Goal: Transaction & Acquisition: Download file/media

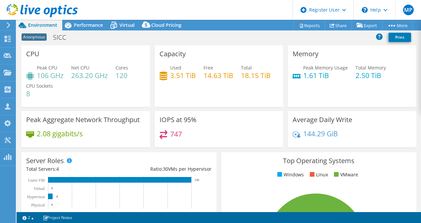
select select "EUFrankfurt"
select select "USD"
click at [88, 21] on div "Performance" at bounding box center [85, 25] width 46 height 11
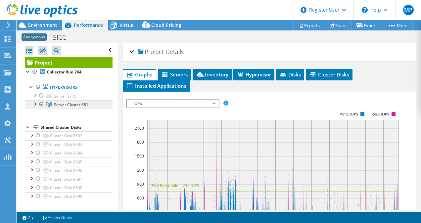
click at [53, 103] on link "Server Cluster 681" at bounding box center [69, 104] width 88 height 9
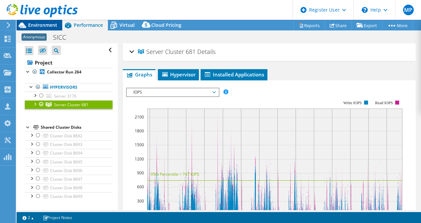
click at [31, 28] on span "Environment" at bounding box center [42, 25] width 29 height 6
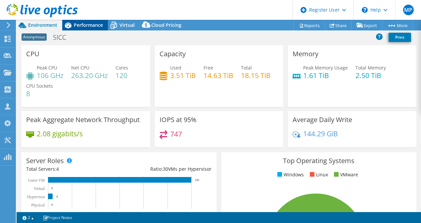
click at [89, 24] on span "Performance" at bounding box center [88, 25] width 29 height 6
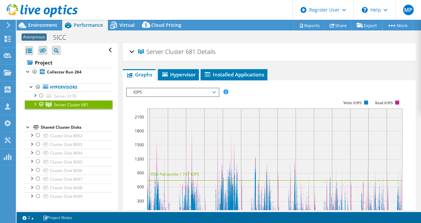
click at [37, 104] on div at bounding box center [34, 103] width 7 height 7
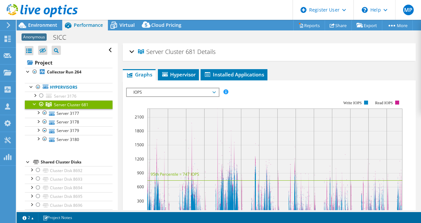
click at [41, 105] on div at bounding box center [41, 104] width 7 height 8
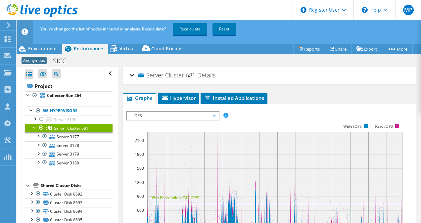
scroll to position [0, 0]
click at [190, 28] on link "Recalculate" at bounding box center [190, 29] width 34 height 12
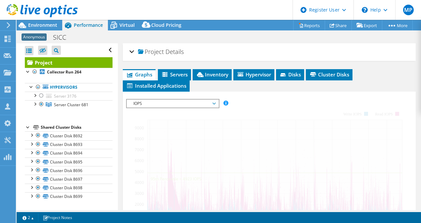
scroll to position [0, 0]
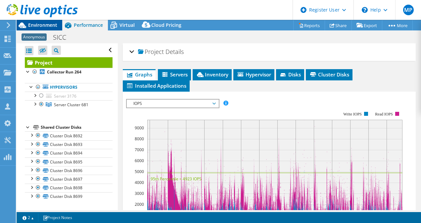
click at [42, 26] on span "Environment" at bounding box center [42, 25] width 29 height 6
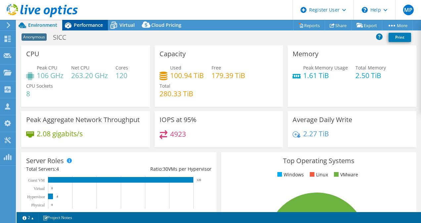
click at [77, 23] on span "Performance" at bounding box center [88, 25] width 29 height 6
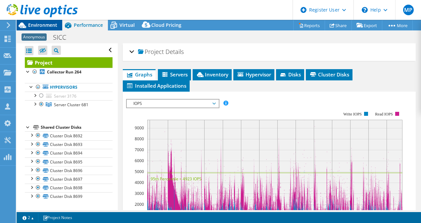
click at [31, 25] on span "Environment" at bounding box center [42, 25] width 29 height 6
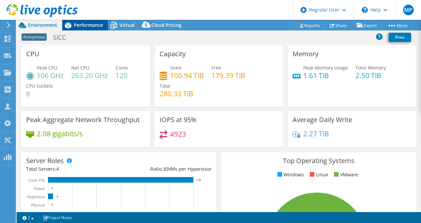
click at [81, 24] on span "Performance" at bounding box center [88, 25] width 29 height 6
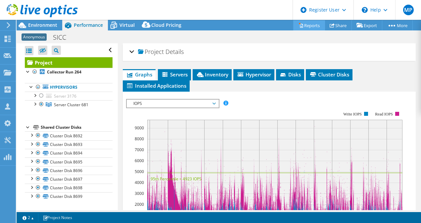
click at [300, 23] on link "Reports" at bounding box center [309, 25] width 32 height 10
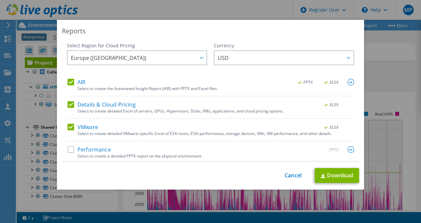
click at [73, 86] on div "AIR .PPTX .XLSX" at bounding box center [211, 83] width 287 height 8
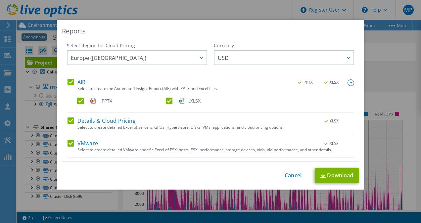
click at [71, 83] on label "AIR" at bounding box center [77, 82] width 18 height 7
click at [0, 0] on input "AIR" at bounding box center [0, 0] width 0 height 0
click at [68, 121] on label "Details & Cloud Pricing" at bounding box center [102, 120] width 68 height 7
click at [0, 0] on input "Details & Cloud Pricing" at bounding box center [0, 0] width 0 height 0
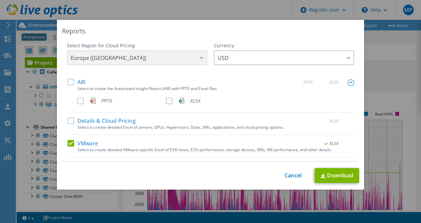
scroll to position [19, 0]
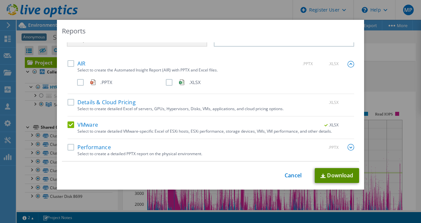
click at [324, 170] on link "Download" at bounding box center [337, 175] width 44 height 15
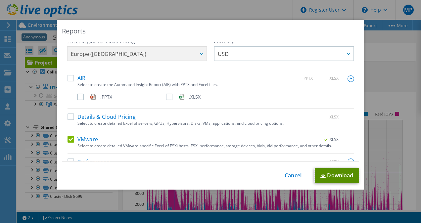
scroll to position [0, 0]
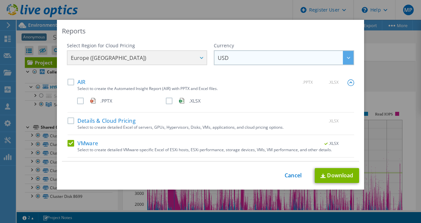
click at [222, 61] on span "USD" at bounding box center [223, 59] width 11 height 10
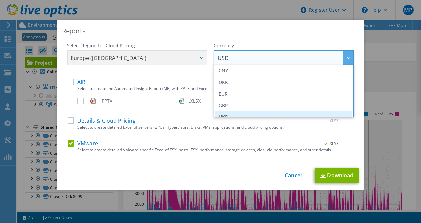
scroll to position [66, 0]
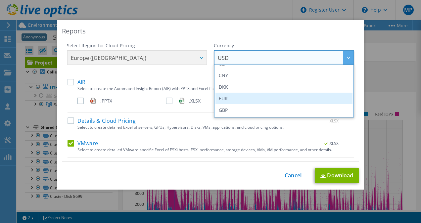
click at [230, 97] on li "EUR" at bounding box center [283, 99] width 137 height 12
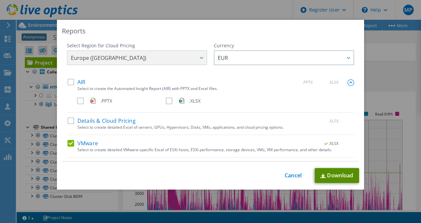
click at [339, 175] on link "Download" at bounding box center [337, 175] width 44 height 15
click at [215, 10] on div "Reports Select Region for Cloud Pricing Asia Pacific ([GEOGRAPHIC_DATA]) [GEOGR…" at bounding box center [210, 111] width 421 height 223
